Goal: Use online tool/utility: Utilize a website feature to perform a specific function

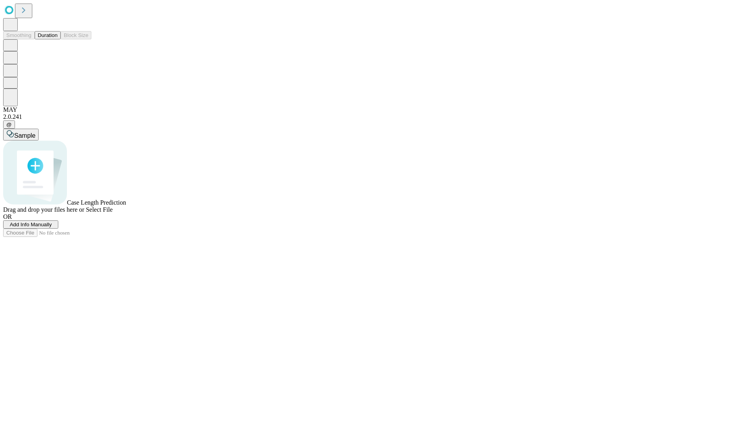
click at [57, 39] on button "Duration" at bounding box center [48, 35] width 26 height 8
click at [113, 213] on span "Select File" at bounding box center [99, 209] width 27 height 7
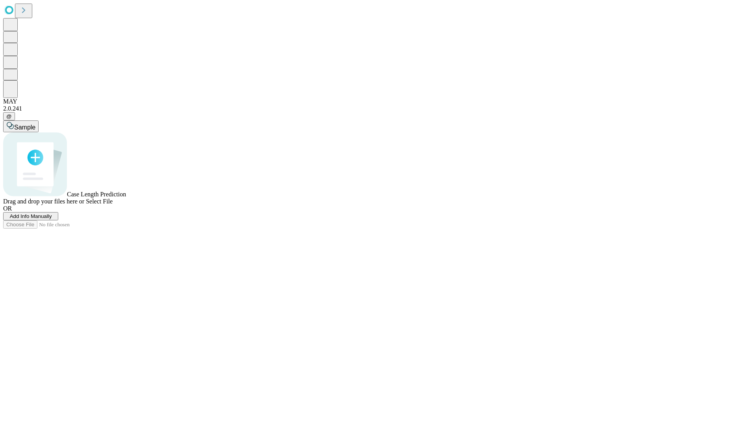
click at [113, 205] on span "Select File" at bounding box center [99, 201] width 27 height 7
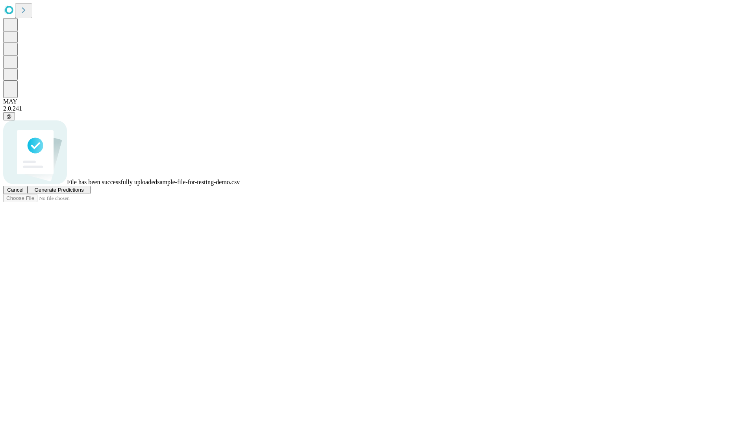
click at [83, 193] on span "Generate Predictions" at bounding box center [58, 190] width 49 height 6
